Goal: Task Accomplishment & Management: Manage account settings

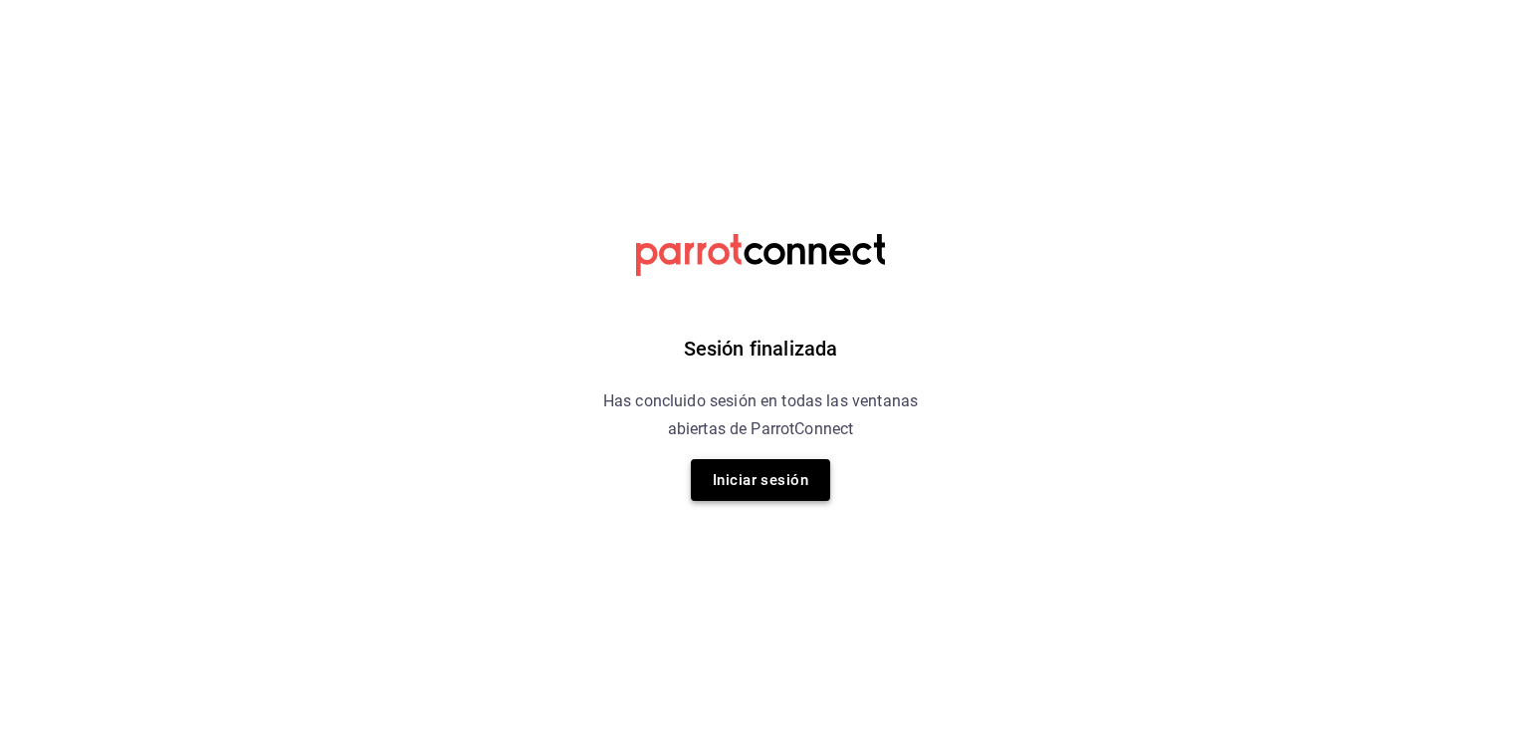
click at [781, 476] on button "Iniciar sesión" at bounding box center [760, 480] width 139 height 42
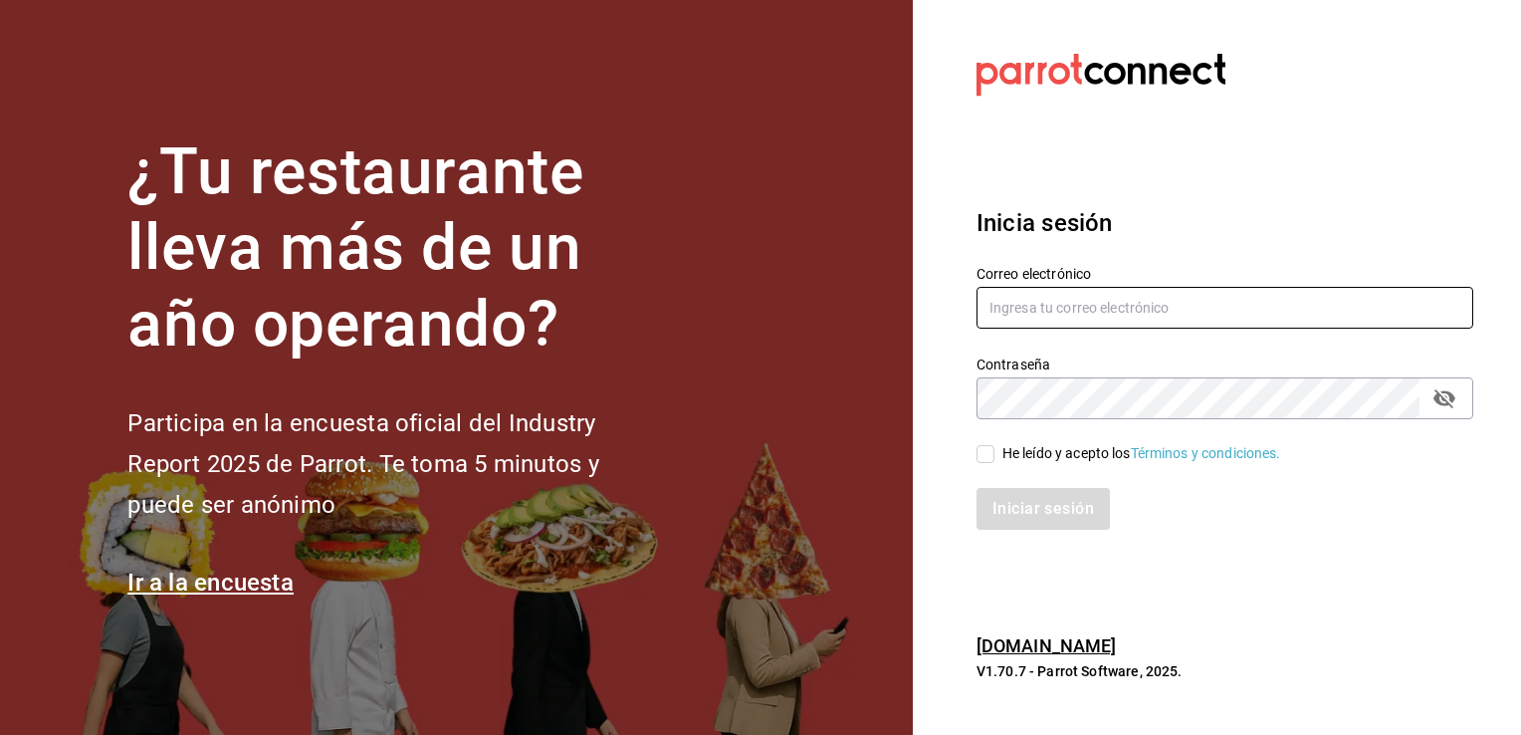
type input "multiuser@chilaquilesponcho.com"
click at [986, 455] on input "He leído y acepto los Términos y condiciones." at bounding box center [986, 454] width 18 height 18
checkbox input "true"
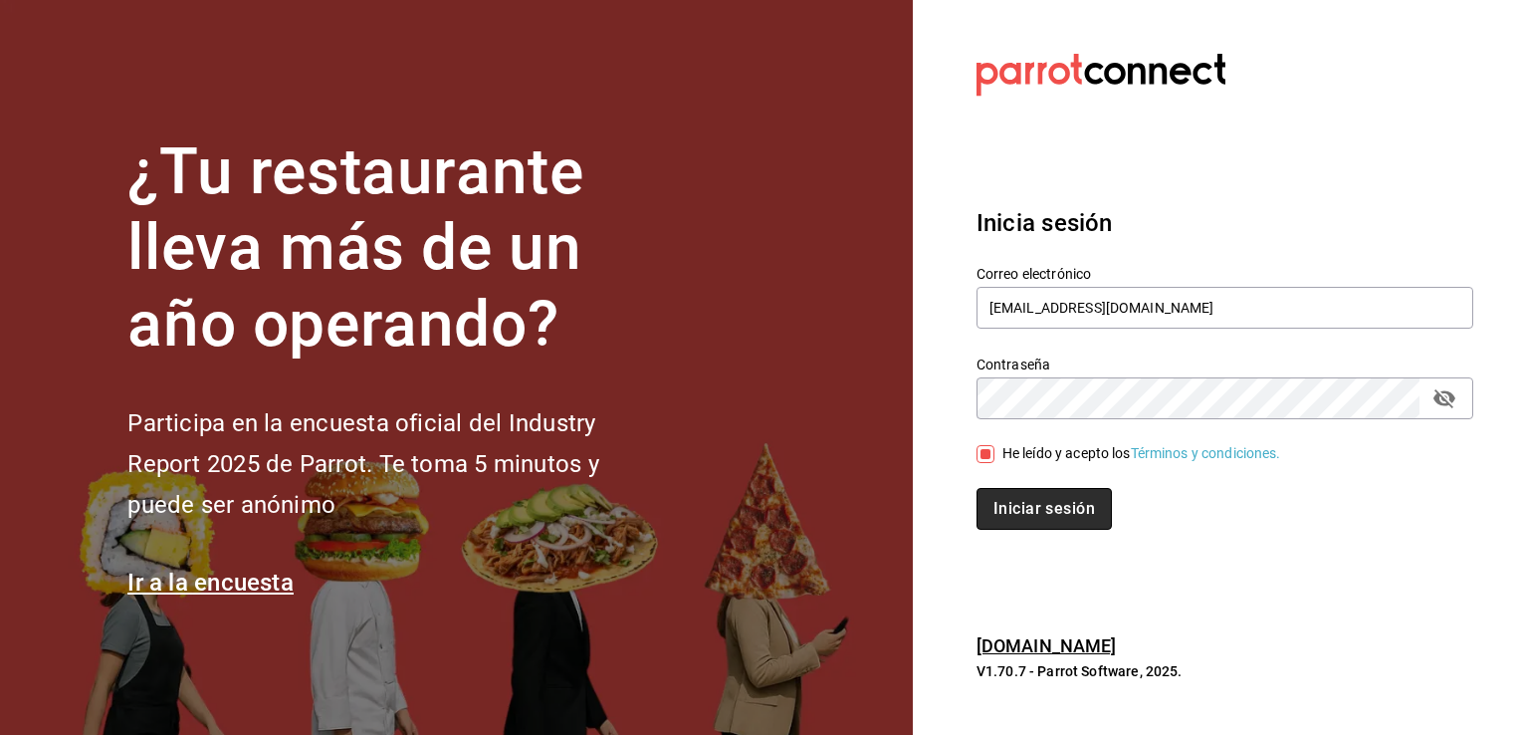
click at [1035, 500] on button "Iniciar sesión" at bounding box center [1044, 509] width 135 height 42
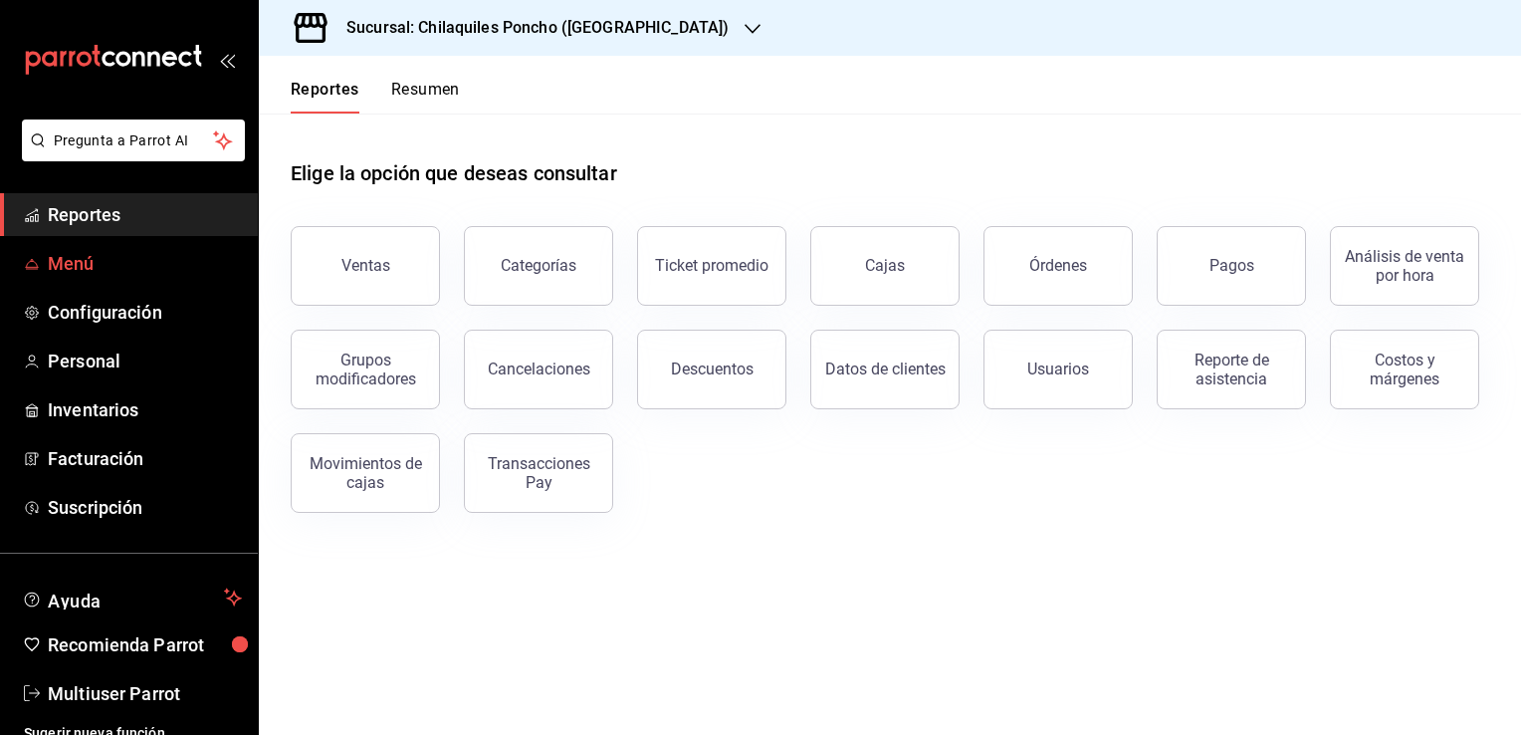
click at [71, 264] on span "Menú" at bounding box center [145, 263] width 194 height 27
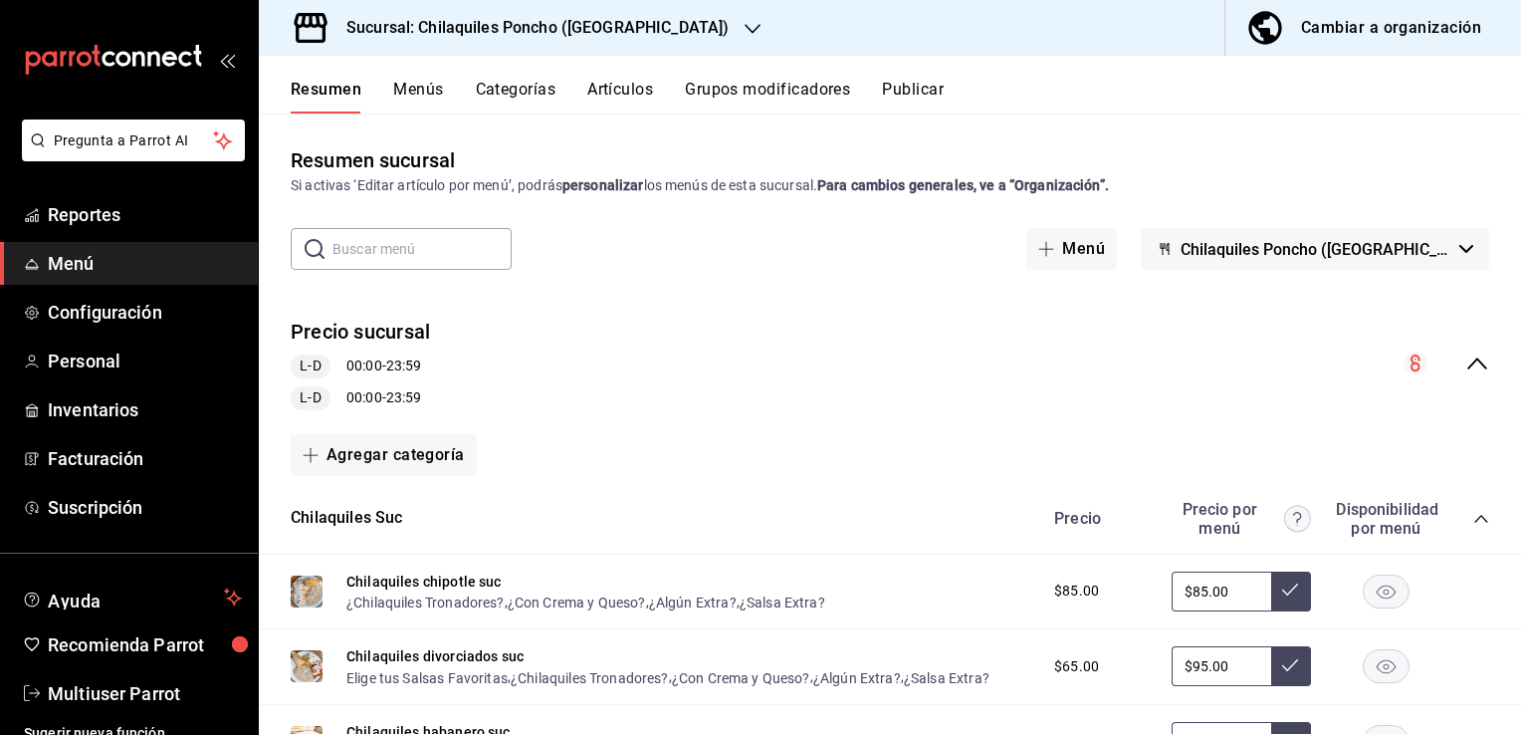
click at [653, 487] on div "Chilaquiles Suc Precio Precio por menú Disponibilidad por menú" at bounding box center [890, 519] width 1262 height 71
click at [72, 261] on span "Menú" at bounding box center [145, 263] width 194 height 27
click at [1465, 357] on icon "collapse-menu-row" at bounding box center [1477, 363] width 24 height 24
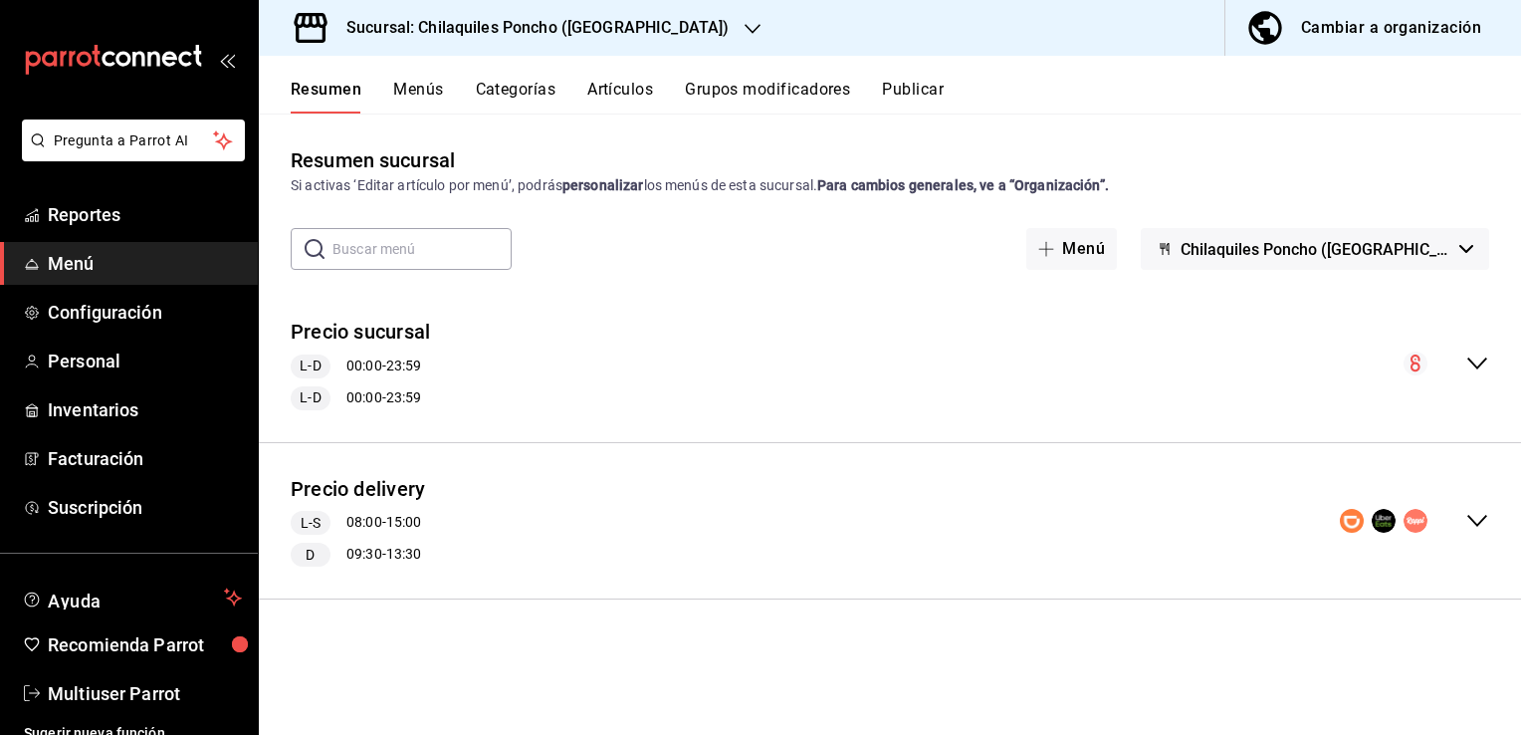
click at [1477, 363] on icon "collapse-menu-row" at bounding box center [1477, 363] width 24 height 24
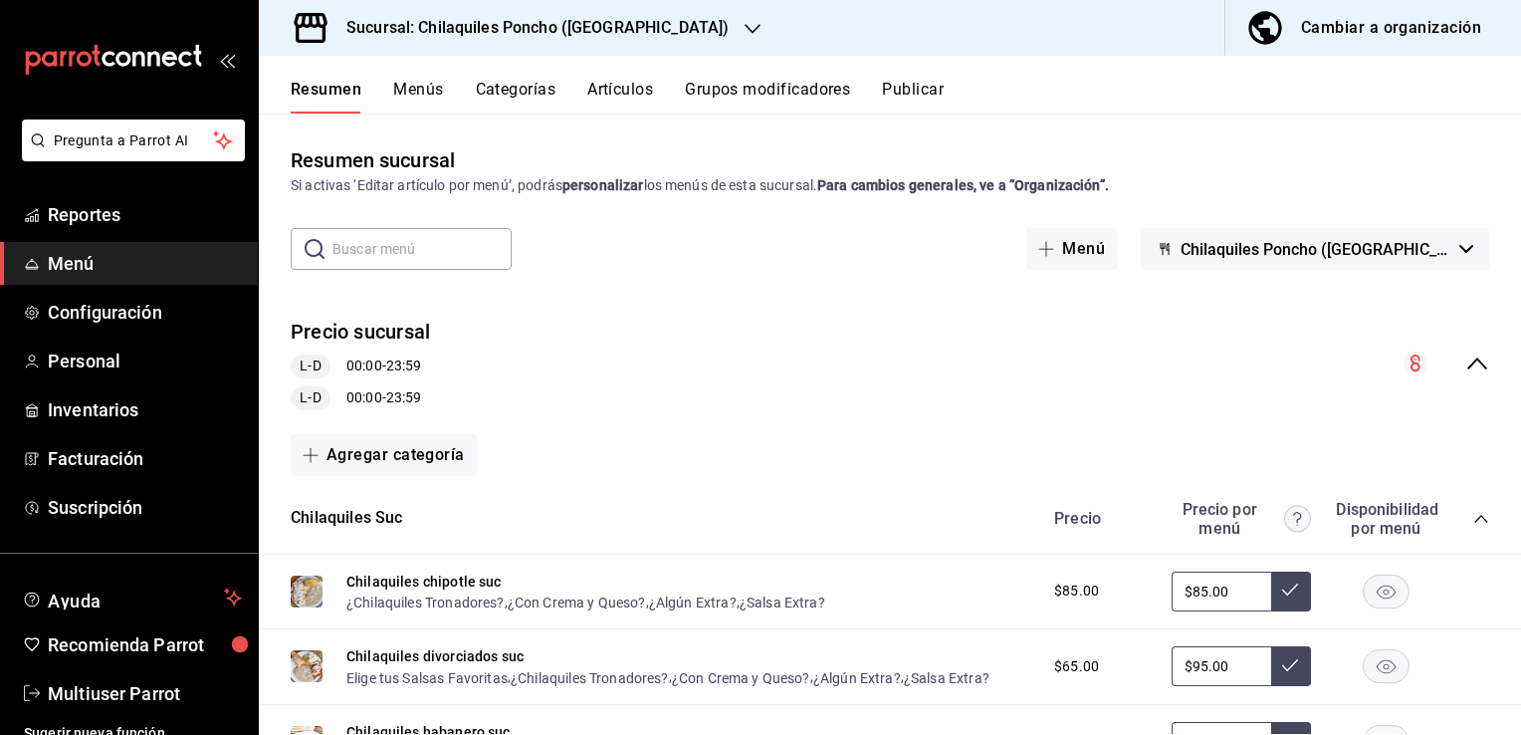
click at [1467, 362] on icon "collapse-menu-row" at bounding box center [1477, 363] width 20 height 12
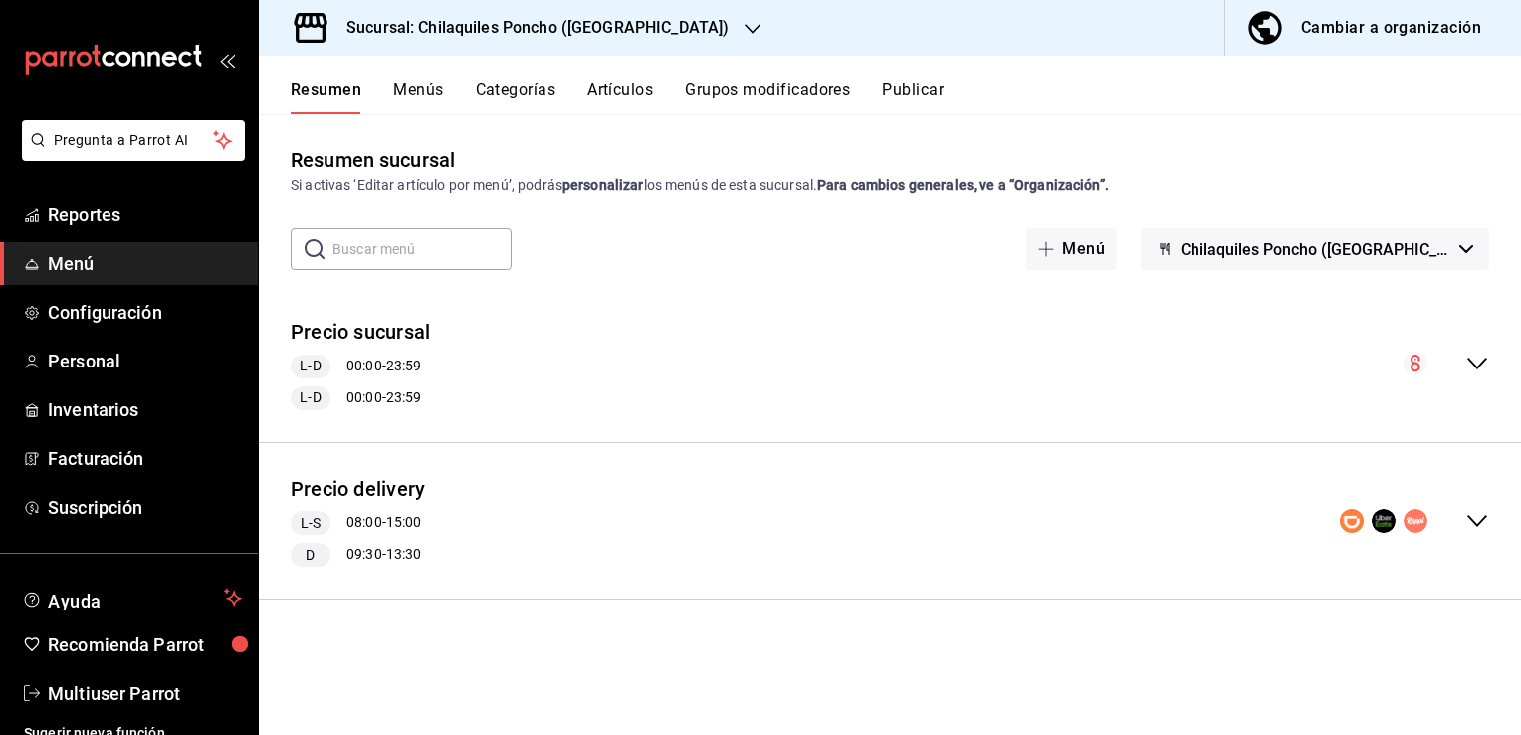
click at [1374, 277] on div "Resumen sucursal Si activas ‘Editar artículo por menú’, podrás personalizar los…" at bounding box center [890, 439] width 1262 height 588
